Goal: Navigation & Orientation: Find specific page/section

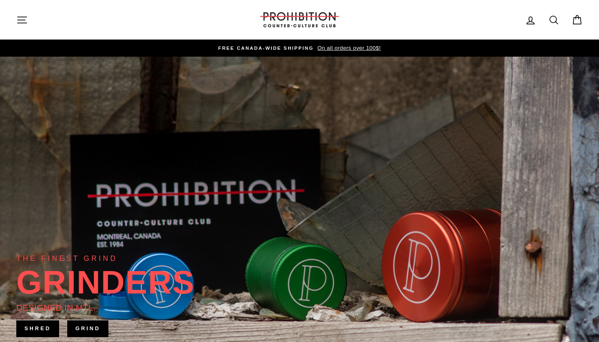
click at [24, 21] on icon "button" at bounding box center [21, 19] width 11 height 11
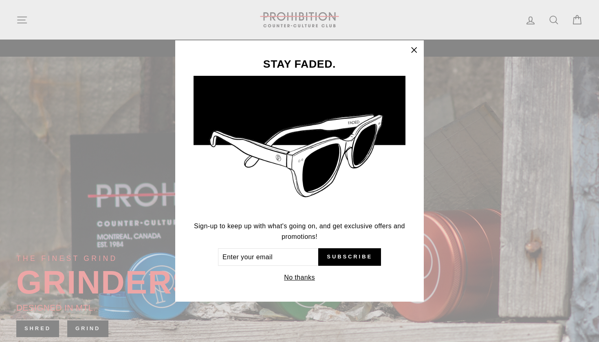
click at [412, 50] on icon "button" at bounding box center [413, 49] width 11 height 11
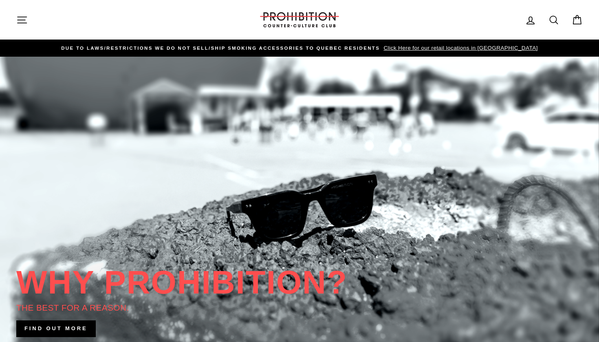
click at [24, 20] on icon "button" at bounding box center [22, 20] width 9 height 6
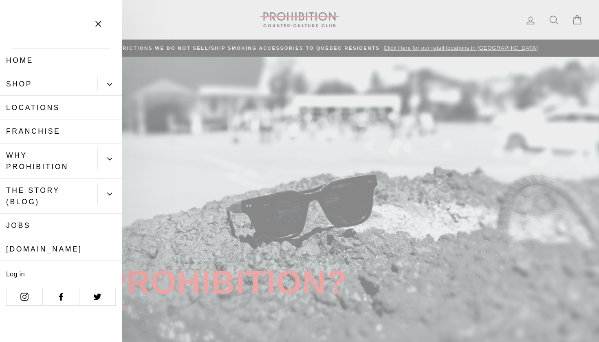
click at [28, 105] on link "Locations" at bounding box center [61, 108] width 122 height 24
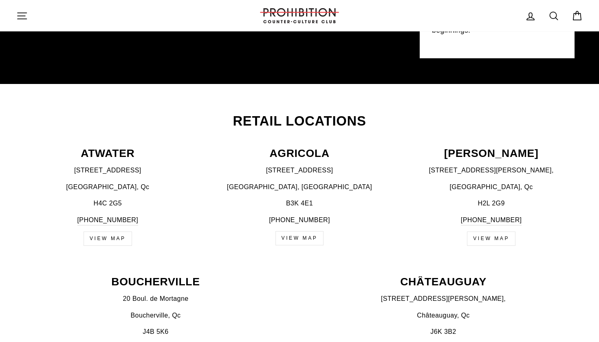
scroll to position [222, 0]
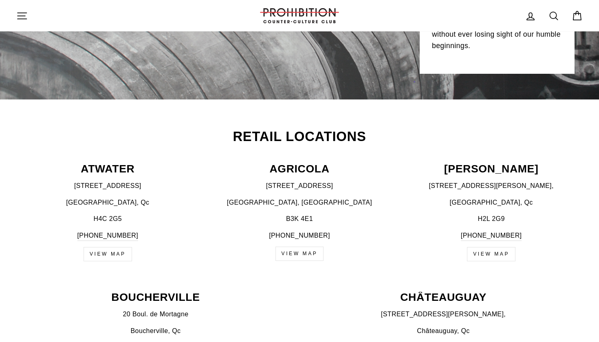
click at [496, 252] on link "view map" at bounding box center [491, 254] width 48 height 14
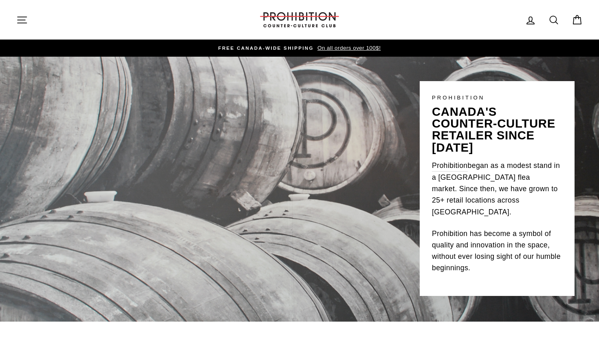
scroll to position [0, 0]
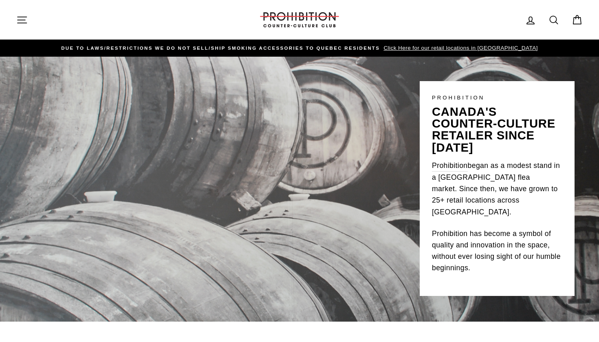
click at [284, 20] on img at bounding box center [299, 19] width 81 height 15
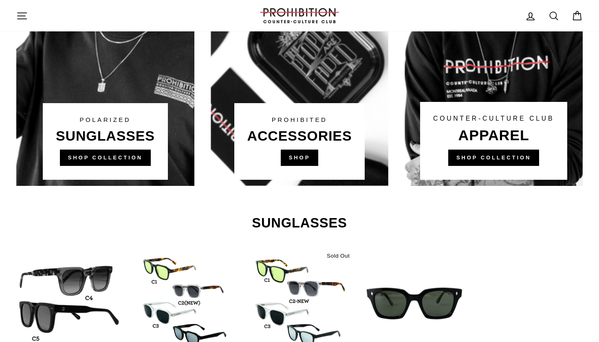
scroll to position [611, 0]
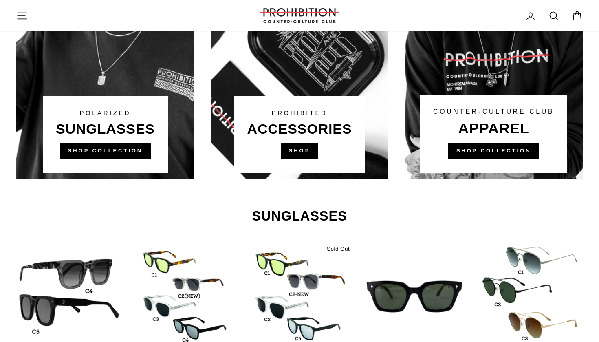
click at [299, 153] on link at bounding box center [300, 24] width 178 height 310
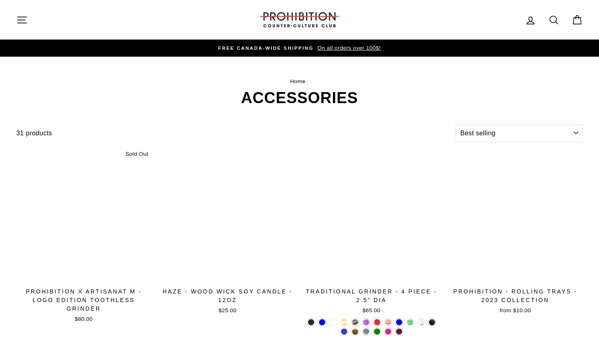
select select "best-selling"
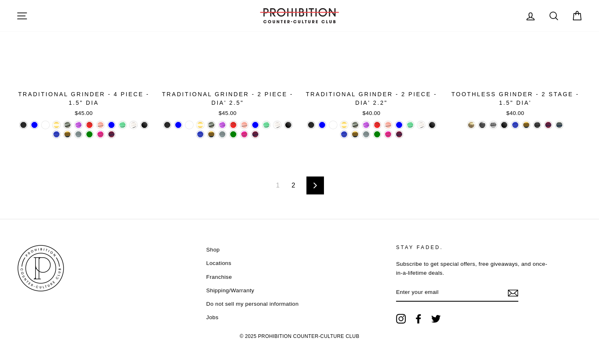
scroll to position [1374, 0]
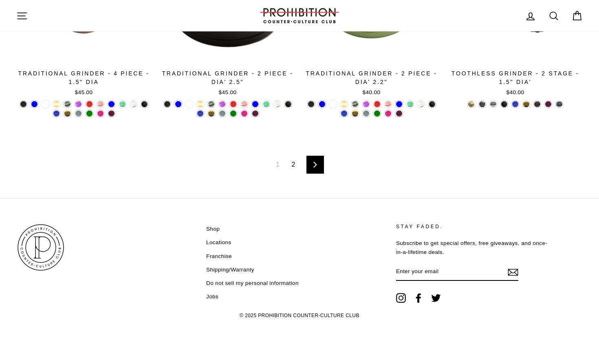
click at [211, 227] on link "Shop" at bounding box center [212, 229] width 13 height 12
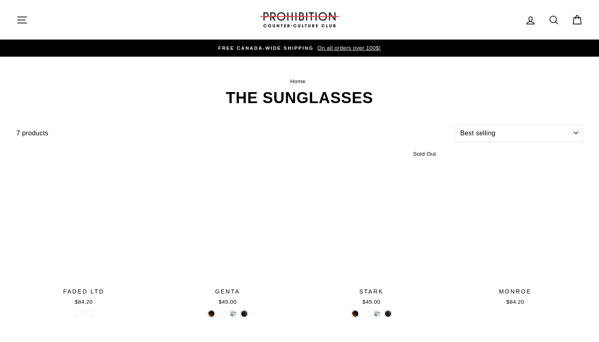
select select "best-selling"
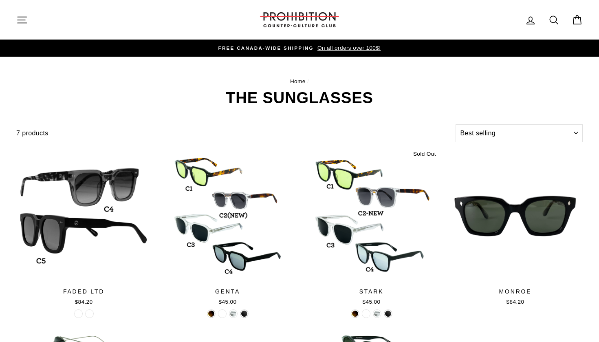
click at [20, 20] on icon "button" at bounding box center [21, 19] width 11 height 11
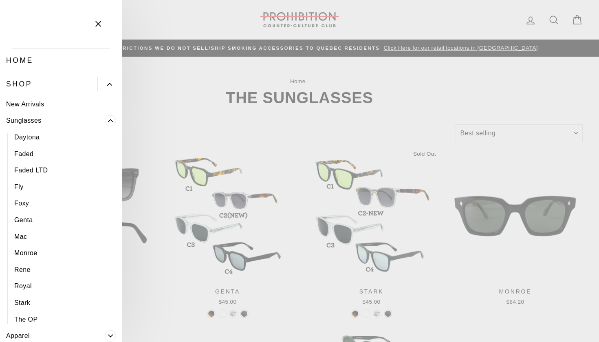
click at [110, 82] on icon "Primary" at bounding box center [109, 84] width 5 height 5
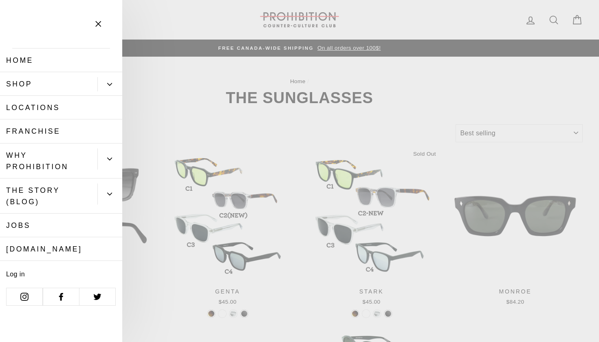
click at [60, 250] on link "[DOMAIN_NAME]" at bounding box center [61, 249] width 122 height 24
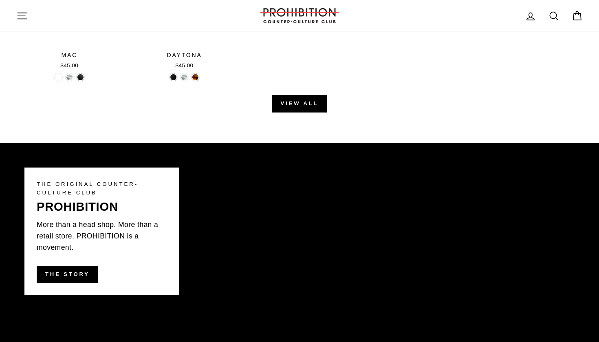
scroll to position [1118, 0]
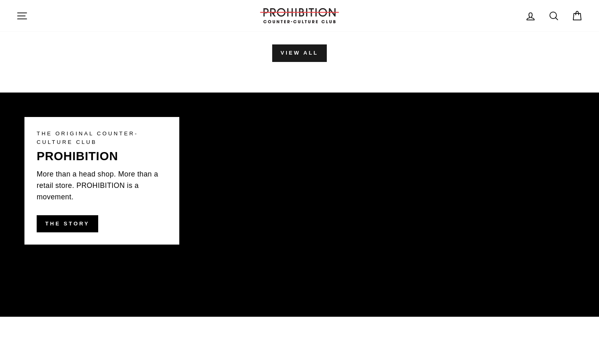
click at [296, 50] on link "View all" at bounding box center [299, 52] width 55 height 17
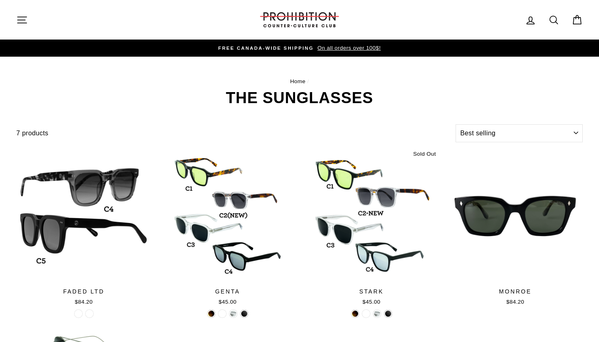
select select "best-selling"
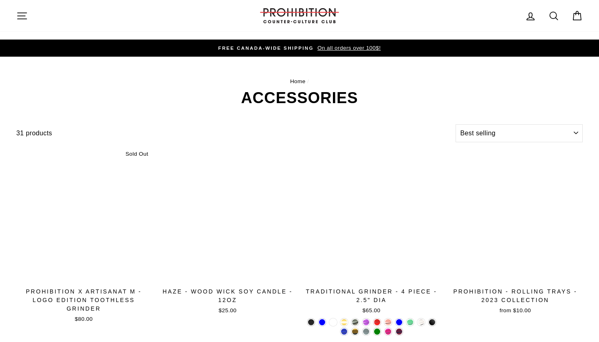
select select "best-selling"
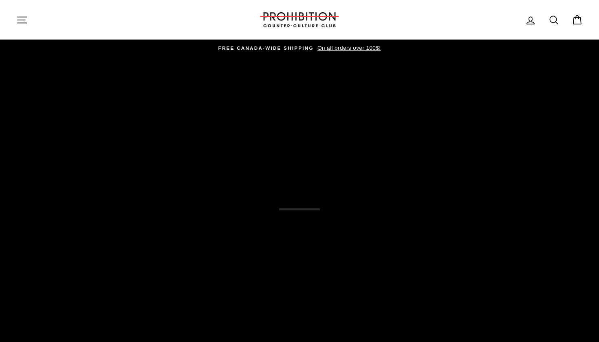
scroll to position [611, 0]
